Goal: Obtain resource: Download file/media

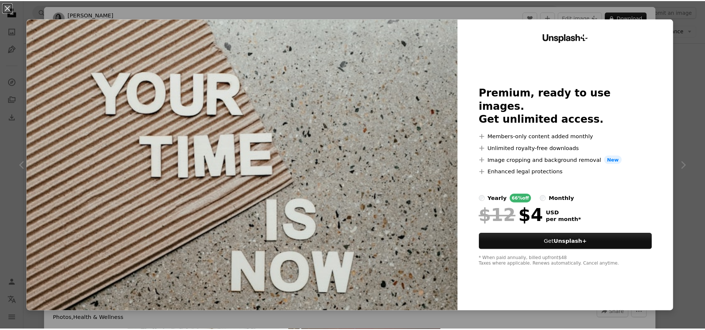
scroll to position [888, 0]
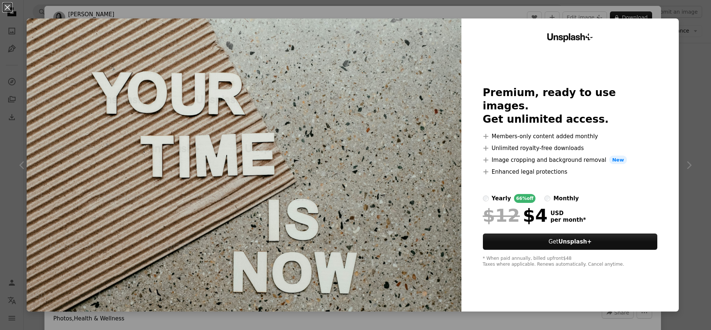
click at [687, 73] on div "An X shape Unsplash+ Premium, ready to use images. Get unlimited access. A plus…" at bounding box center [355, 165] width 711 height 330
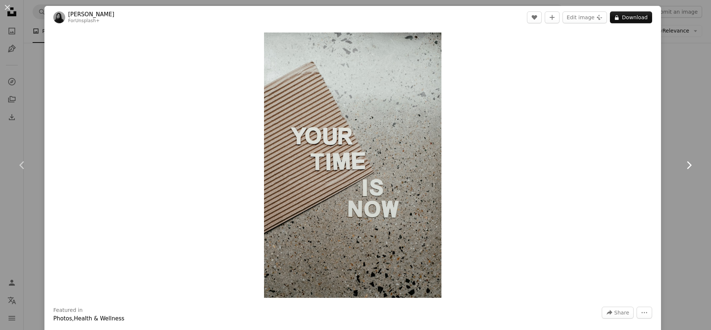
click at [668, 154] on link "Chevron right" at bounding box center [688, 165] width 44 height 71
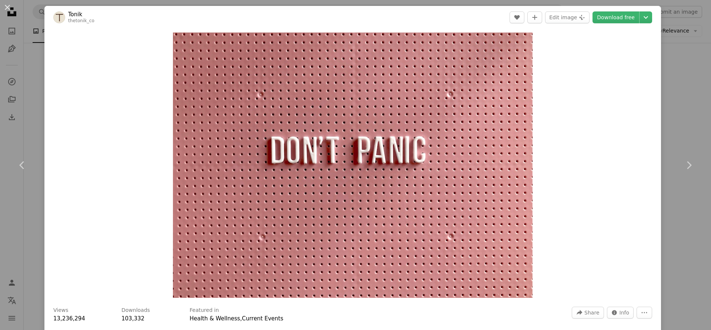
click at [681, 107] on div "An X shape Chevron left Chevron right Tonik thetonik_co A heart A plus sign Edi…" at bounding box center [355, 165] width 711 height 330
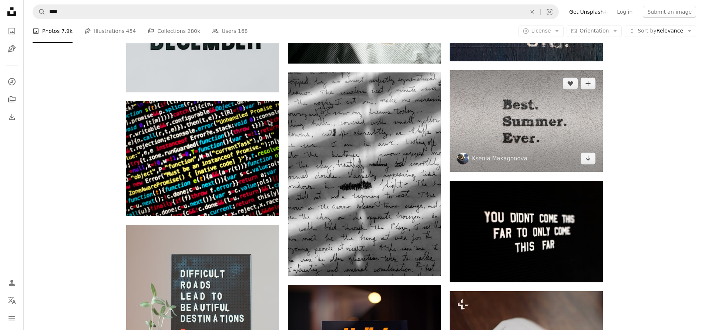
scroll to position [629, 0]
